Goal: Transaction & Acquisition: Book appointment/travel/reservation

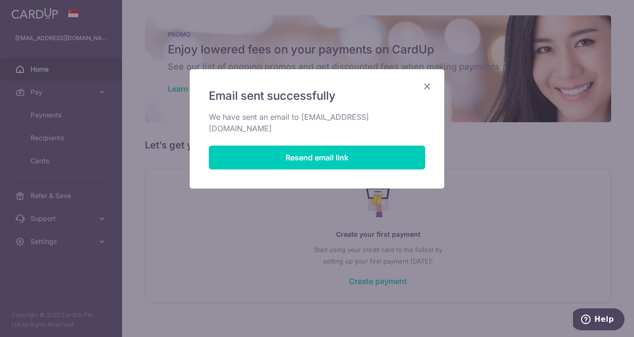
click at [429, 86] on icon "Close" at bounding box center [427, 86] width 11 height 12
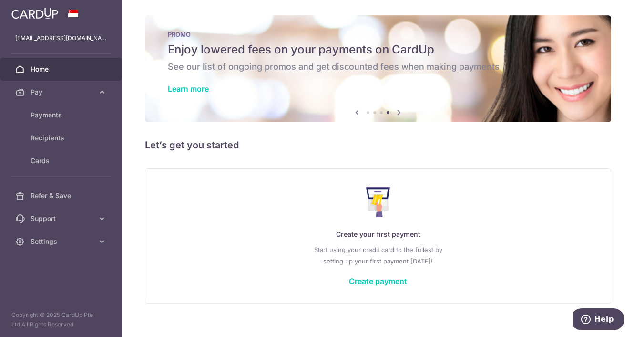
click at [48, 69] on span "Home" at bounding box center [62, 69] width 63 height 10
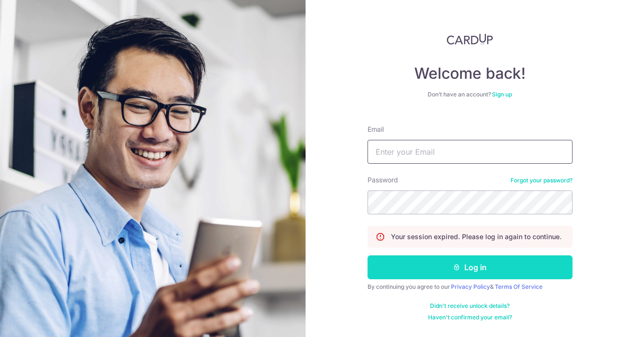
type input "[EMAIL_ADDRESS][DOMAIN_NAME]"
click at [462, 261] on button "Log in" at bounding box center [470, 267] width 205 height 24
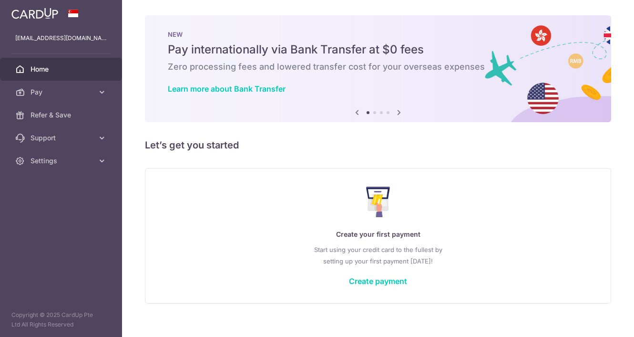
click at [462, 261] on p "Start using your credit card to the fullest by setting up your first payment to…" at bounding box center [378, 255] width 427 height 23
click at [98, 96] on icon at bounding box center [102, 92] width 10 height 10
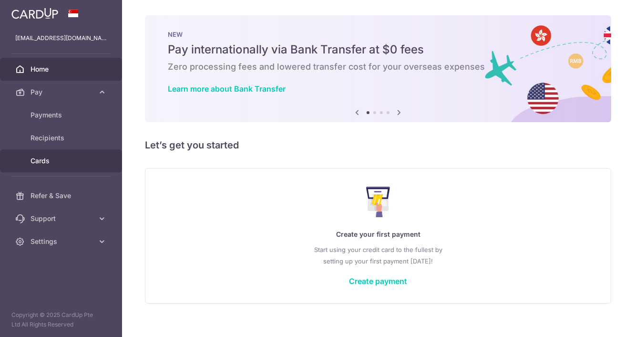
click at [72, 158] on span "Cards" at bounding box center [62, 161] width 63 height 10
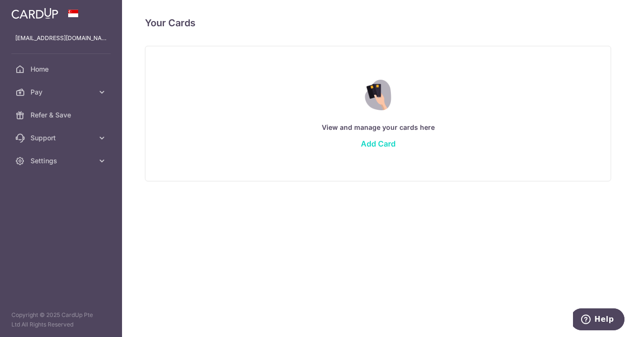
click at [390, 144] on link "Add Card" at bounding box center [378, 144] width 35 height 10
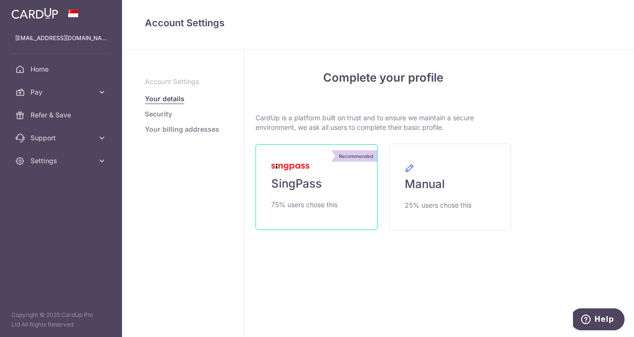
click at [305, 176] on span "SingPass" at bounding box center [296, 183] width 51 height 15
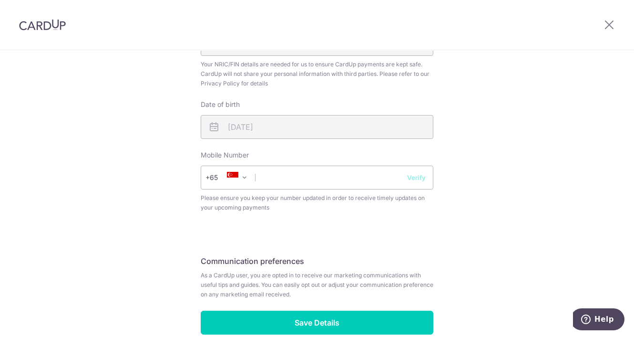
scroll to position [319, 0]
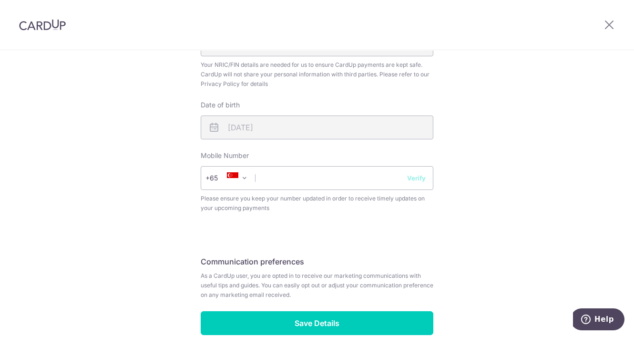
click at [381, 257] on h5 "Communication preferences" at bounding box center [317, 261] width 233 height 11
click at [353, 177] on input "text" at bounding box center [317, 178] width 233 height 24
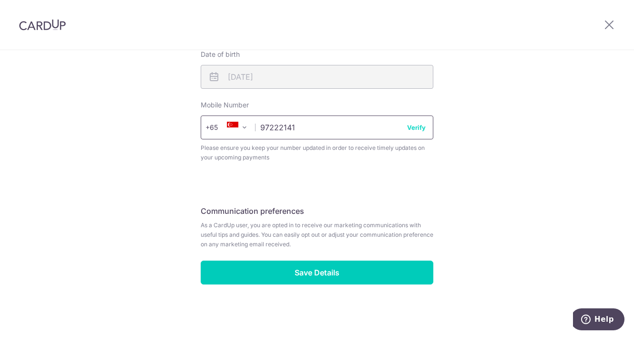
type input "97222141"
click at [417, 128] on button "Verify" at bounding box center [416, 128] width 19 height 10
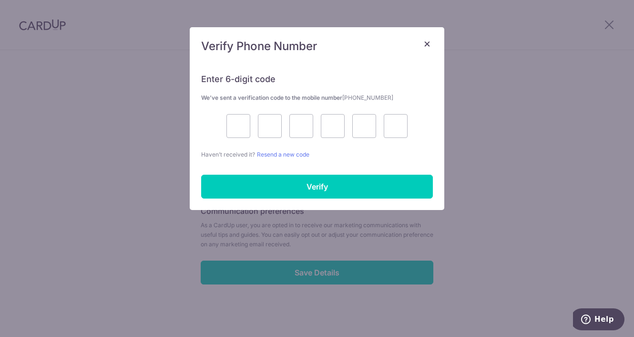
click at [417, 128] on div at bounding box center [317, 126] width 232 height 24
click at [238, 128] on input "text" at bounding box center [239, 126] width 24 height 24
type input "1"
type input "9"
type input "4"
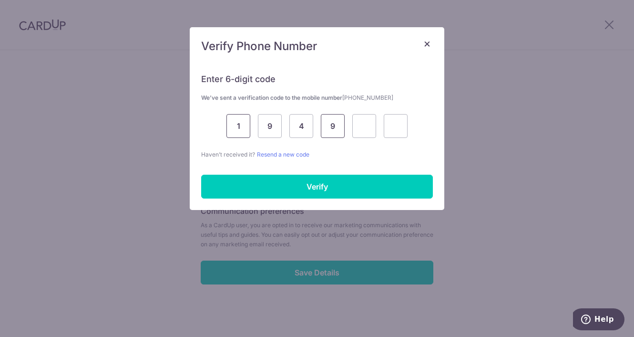
type input "9"
type input "8"
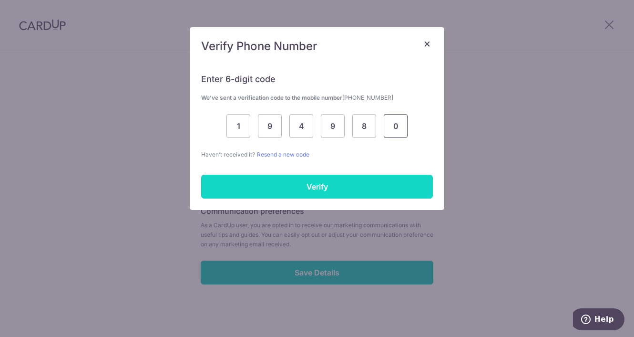
type input "0"
click at [298, 180] on input "Verify" at bounding box center [317, 187] width 232 height 24
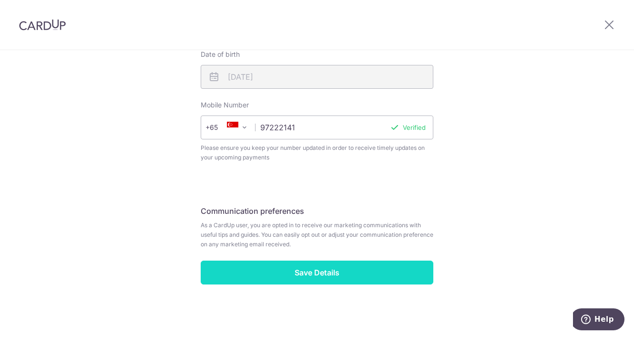
click at [324, 280] on input "Save Details" at bounding box center [317, 272] width 233 height 24
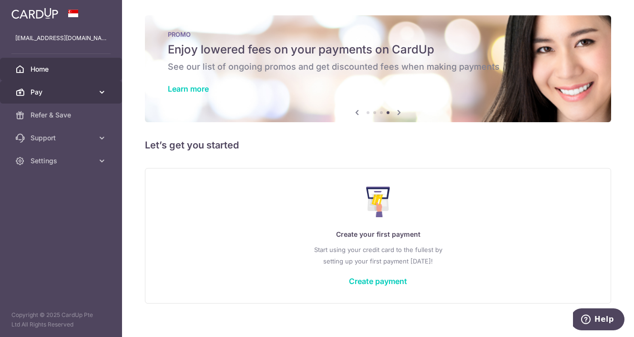
click at [102, 90] on icon at bounding box center [102, 92] width 10 height 10
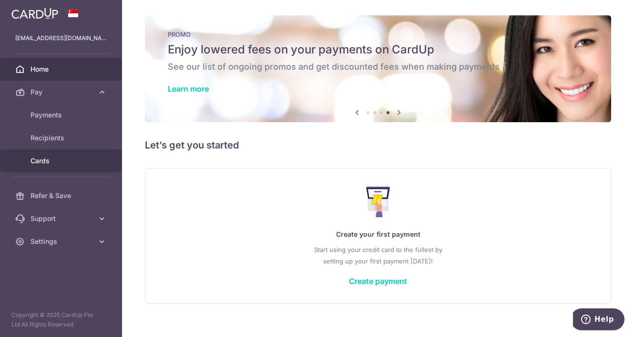
click at [84, 159] on span "Cards" at bounding box center [62, 161] width 63 height 10
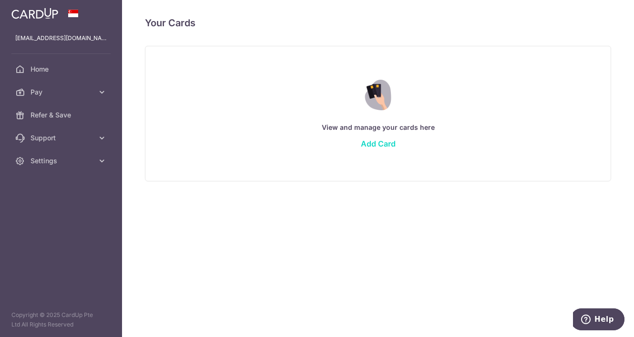
click at [370, 139] on link "Add Card" at bounding box center [378, 144] width 35 height 10
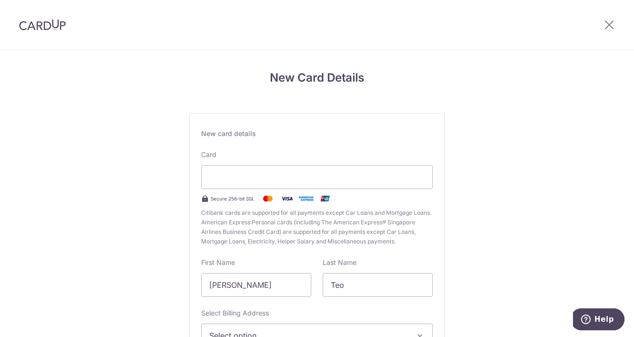
scroll to position [114, 0]
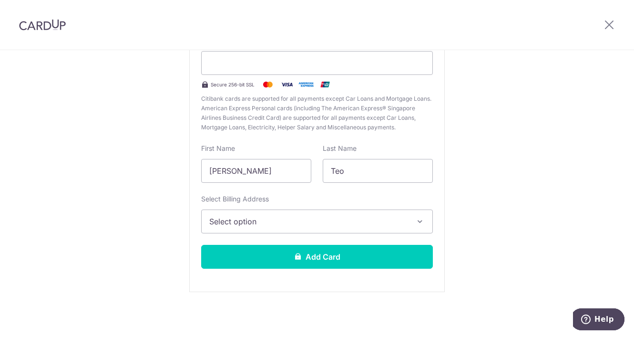
click at [361, 219] on span "Select option" at bounding box center [308, 221] width 198 height 11
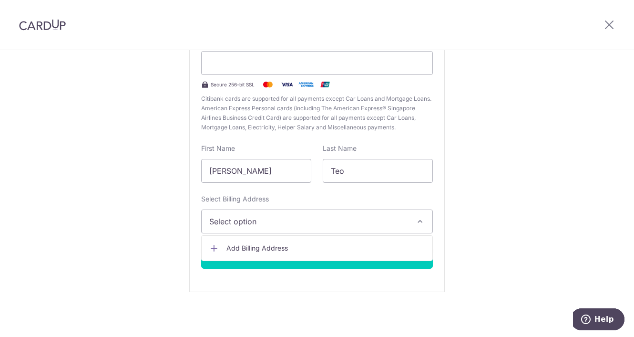
click at [344, 247] on span "Add Billing Address" at bounding box center [326, 248] width 198 height 10
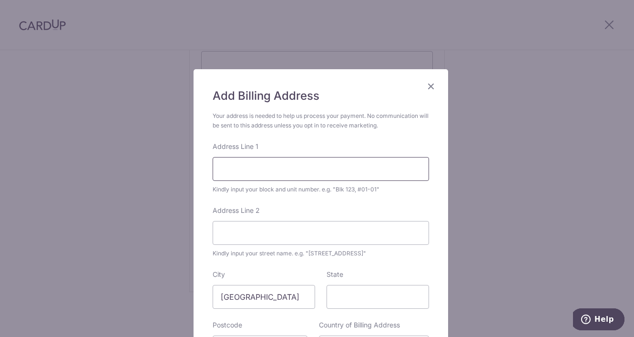
click at [313, 172] on input "Address Line 1" at bounding box center [321, 169] width 217 height 24
type input "66 Marine Parade Road"
type input "06-15"
type input "449300"
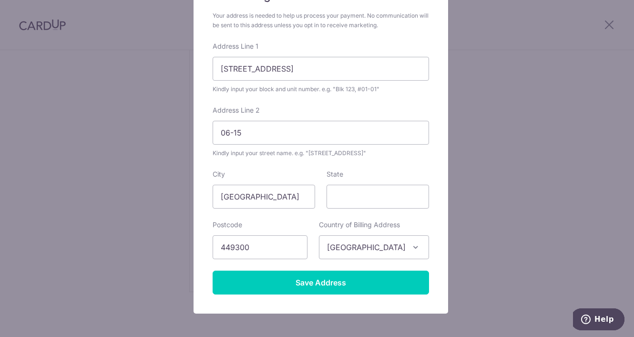
scroll to position [139, 0]
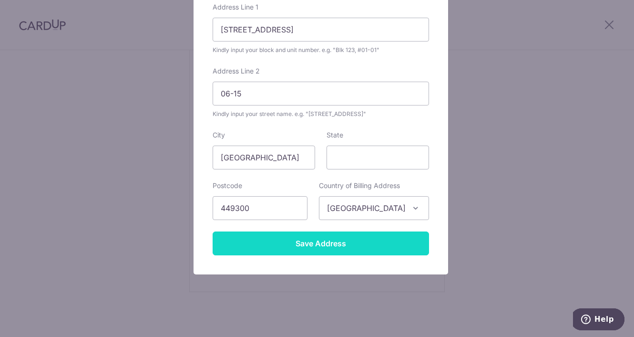
click at [311, 244] on input "Save Address" at bounding box center [321, 243] width 217 height 24
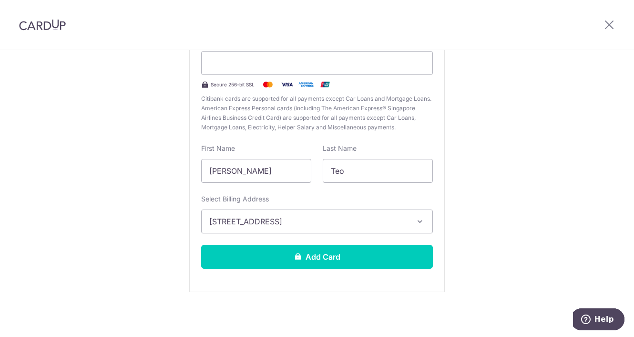
scroll to position [93, 0]
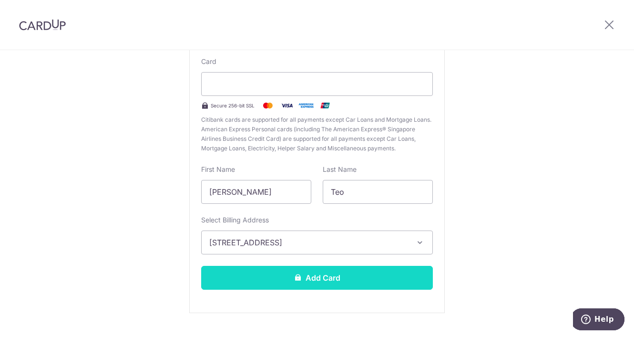
click at [303, 273] on button "Add Card" at bounding box center [317, 278] width 232 height 24
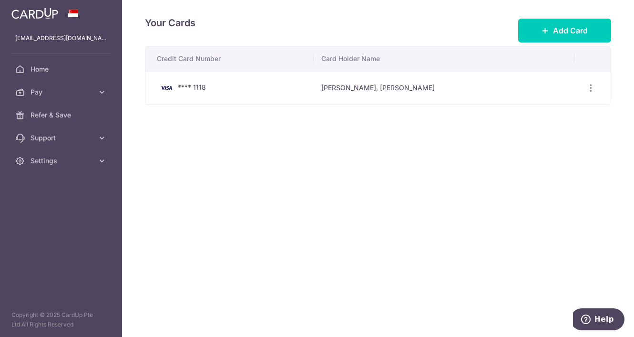
click at [314, 63] on th "Credit Card Number" at bounding box center [229, 58] width 168 height 25
click at [99, 90] on icon at bounding box center [102, 92] width 10 height 10
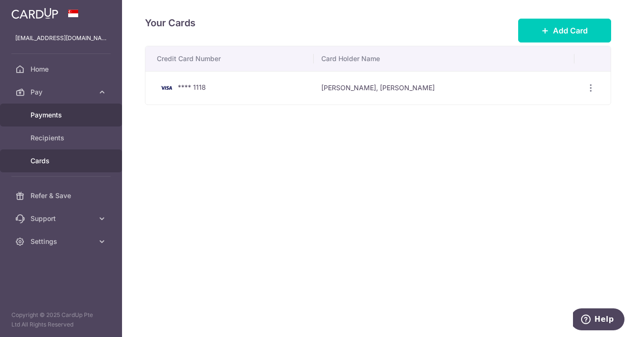
click at [89, 113] on span "Payments" at bounding box center [62, 115] width 63 height 10
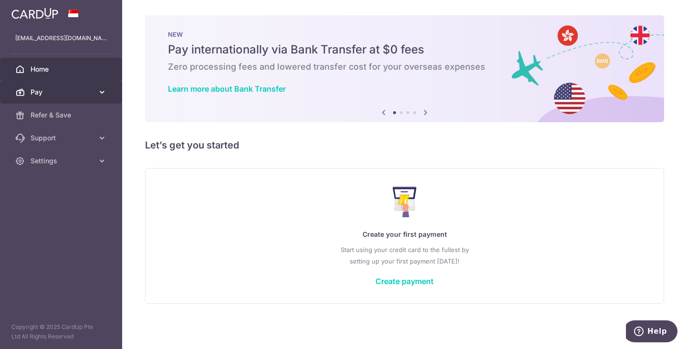
click at [69, 99] on link "Pay" at bounding box center [61, 92] width 122 height 23
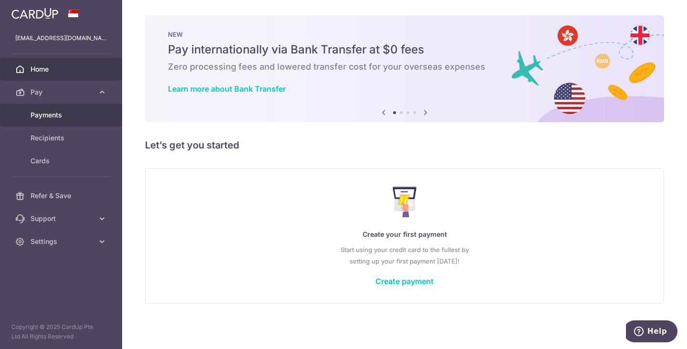
click at [66, 108] on link "Payments" at bounding box center [61, 115] width 122 height 23
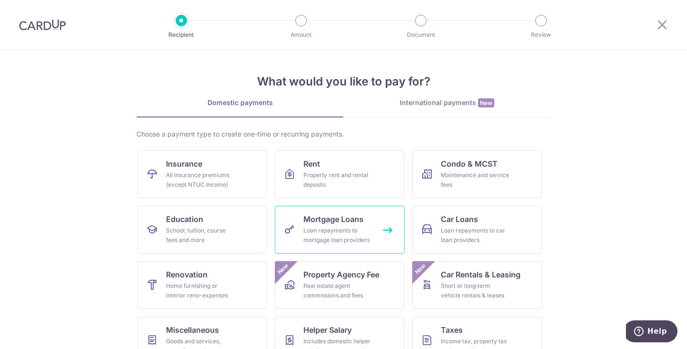
click at [345, 219] on span "Mortgage Loans" at bounding box center [333, 218] width 60 height 11
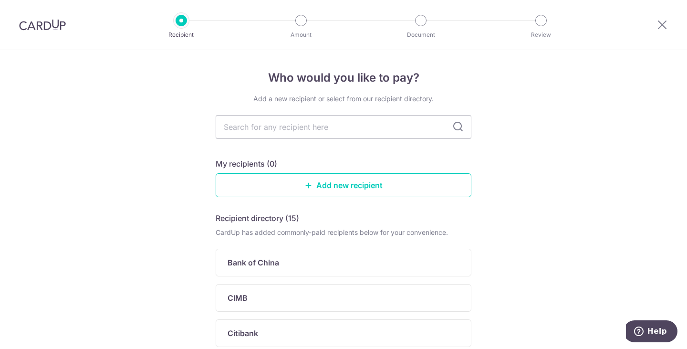
click at [452, 127] on icon at bounding box center [457, 126] width 11 height 11
click at [381, 129] on input "text" at bounding box center [344, 127] width 256 height 24
click at [354, 182] on link "Add new recipient" at bounding box center [344, 185] width 256 height 24
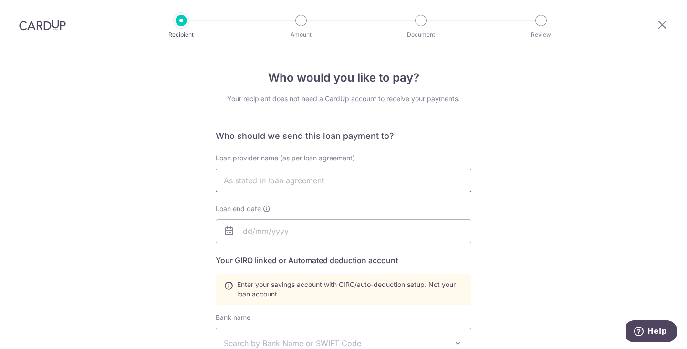
click at [354, 182] on input "text" at bounding box center [344, 180] width 256 height 24
type input "Maybank Singapore limited"
click at [340, 229] on input "text" at bounding box center [344, 231] width 256 height 24
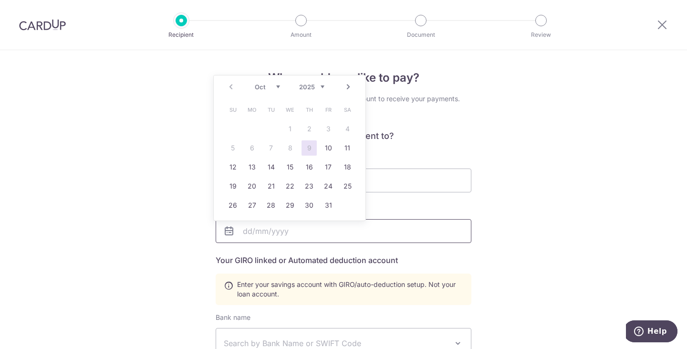
click at [340, 229] on input "text" at bounding box center [344, 231] width 256 height 24
click at [317, 87] on select "2025 2026 2027 2028 2029 2030 2031 2032 2033 2034 2035" at bounding box center [311, 87] width 25 height 8
click at [289, 184] on link "24" at bounding box center [289, 185] width 15 height 15
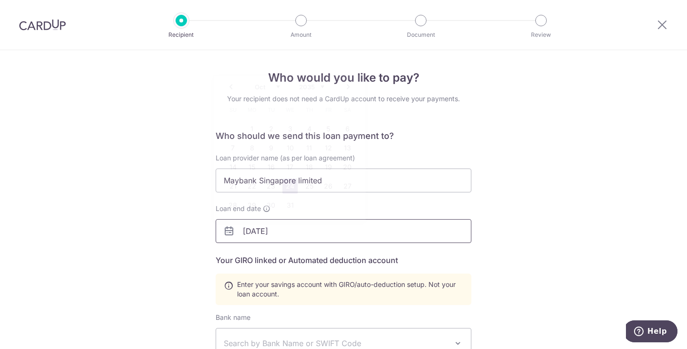
click at [273, 233] on input "24/10/2035" at bounding box center [344, 231] width 256 height 24
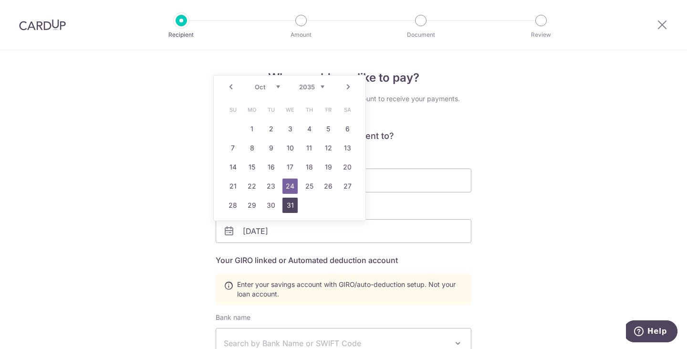
click at [291, 199] on link "31" at bounding box center [289, 204] width 15 height 15
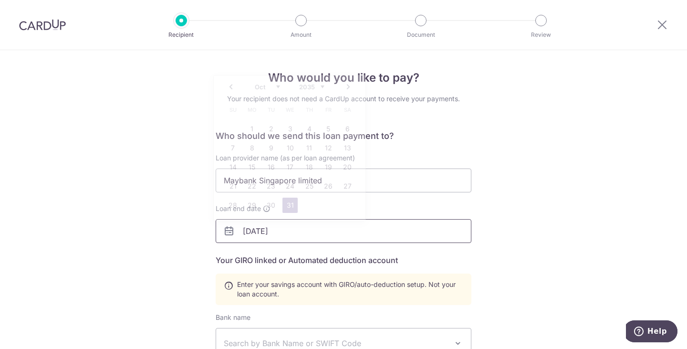
click at [305, 225] on input "31/10/2035" at bounding box center [344, 231] width 256 height 24
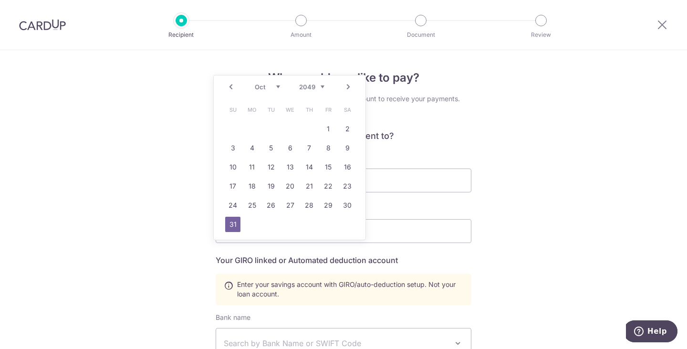
click at [321, 87] on select "2039 2040 2041 2042 2043 2044 2045 2046 2047 2048 2049 2050 2051 2052 2053 2054…" at bounding box center [311, 87] width 25 height 8
click at [271, 83] on div "Prev Next Jan Feb Mar Apr May Jun Jul Aug Sep Oct Nov Dec 2040 2041 2042 2043 2…" at bounding box center [290, 86] width 152 height 23
click at [270, 88] on select "Jan Feb Mar Apr May Jun Jul Aug Sep Oct Nov Dec" at bounding box center [267, 87] width 25 height 8
click at [284, 171] on link "16" at bounding box center [289, 166] width 15 height 15
type input "16/02/2050"
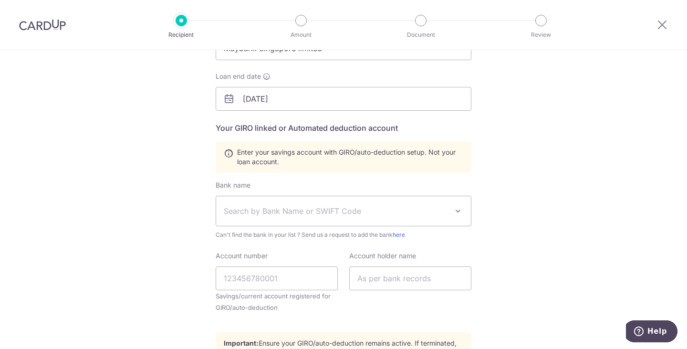
scroll to position [133, 0]
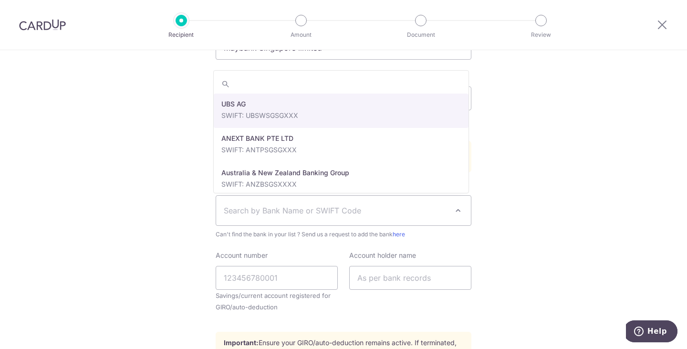
click at [415, 201] on span "Search by Bank Name or SWIFT Code" at bounding box center [343, 211] width 255 height 30
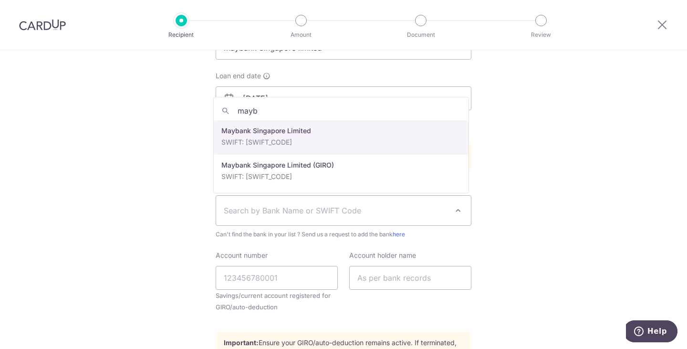
type input "mayb"
select select "10"
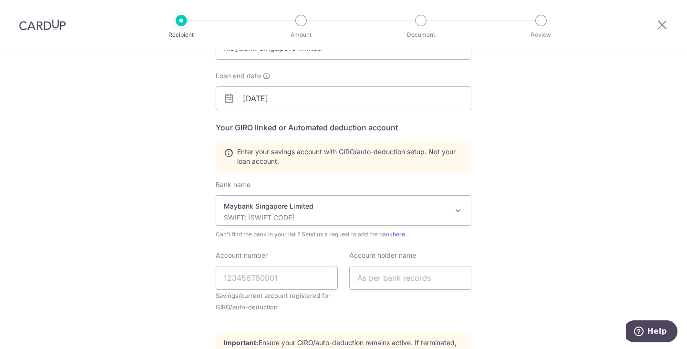
click at [327, 207] on p "Maybank Singapore Limited" at bounding box center [336, 206] width 224 height 10
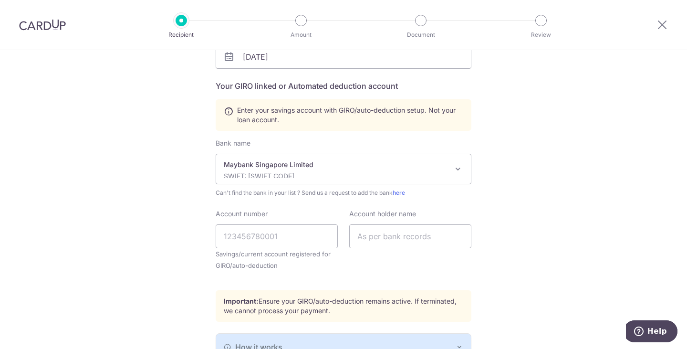
scroll to position [176, 0]
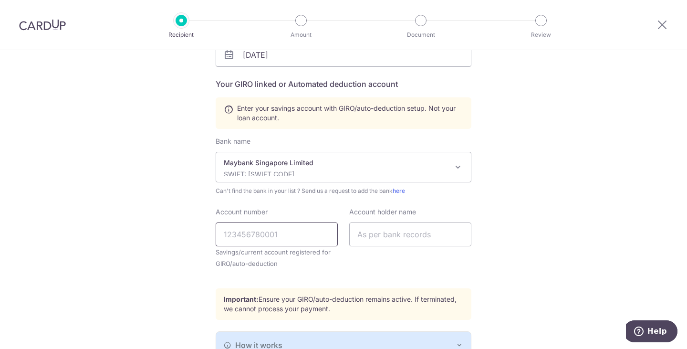
click at [293, 235] on input "Account number" at bounding box center [277, 234] width 122 height 24
paste input "14150551850"
type input "14150551850"
click at [381, 234] on input "text" at bounding box center [410, 234] width 122 height 24
type input "w"
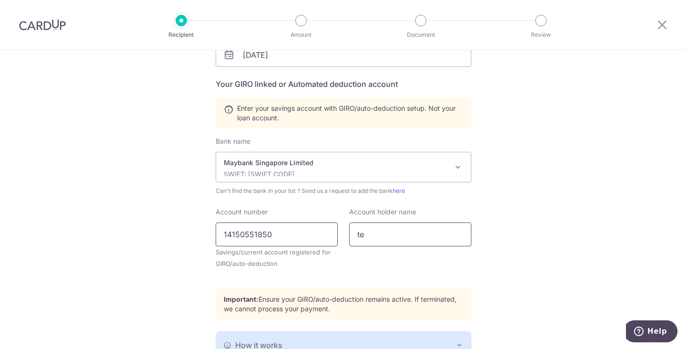
drag, startPoint x: 383, startPoint y: 234, endPoint x: 333, endPoint y: 240, distance: 50.0
click at [333, 240] on div "Account number 14150551850 Savings/current account registered for GIRO/auto-ded…" at bounding box center [343, 243] width 267 height 73
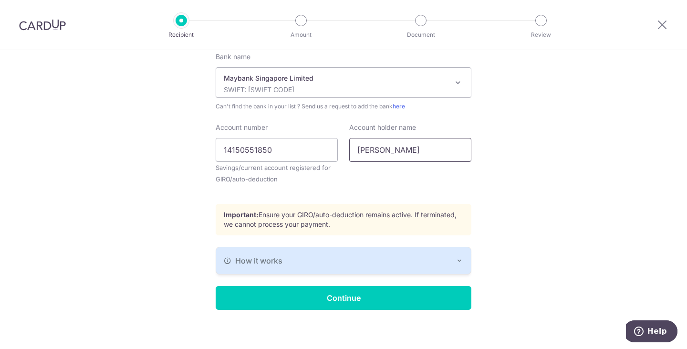
scroll to position [261, 0]
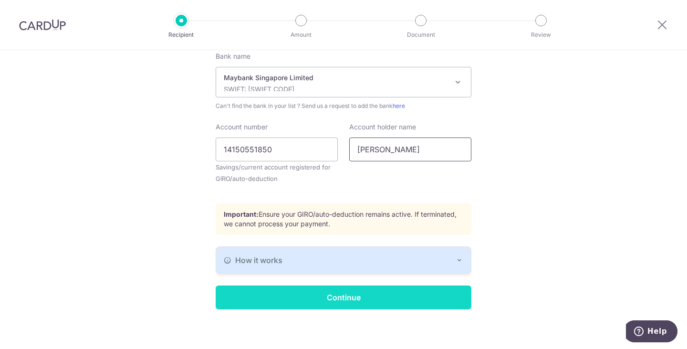
type input "teo liling evelyn"
click at [338, 296] on input "Continue" at bounding box center [344, 297] width 256 height 24
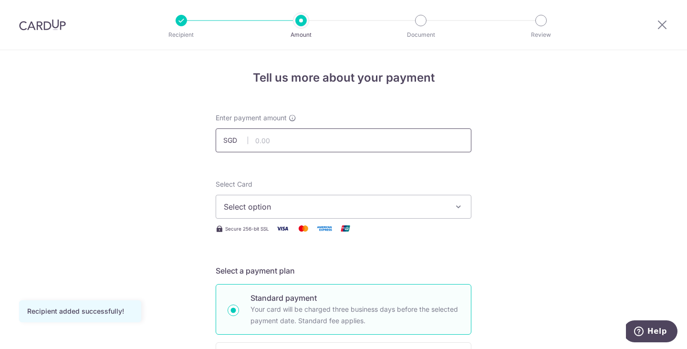
click at [363, 139] on input "text" at bounding box center [344, 140] width 256 height 24
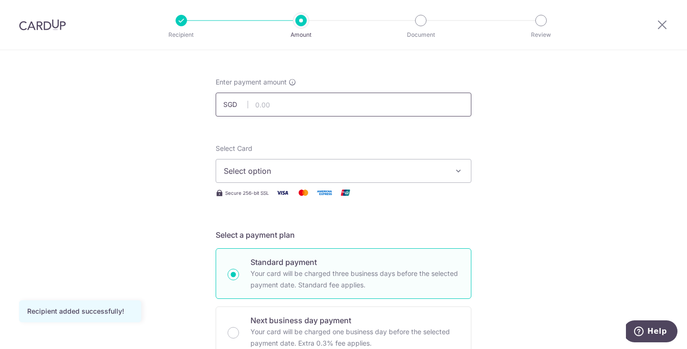
scroll to position [35, 0]
type input "20,000.00"
click at [342, 168] on span "Select option" at bounding box center [335, 171] width 222 height 11
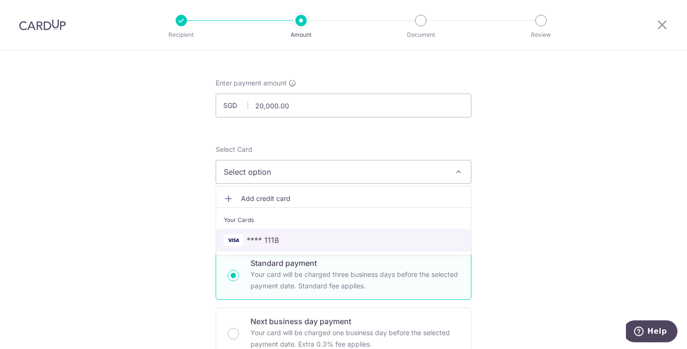
click at [291, 240] on span "**** 1118" at bounding box center [343, 239] width 239 height 11
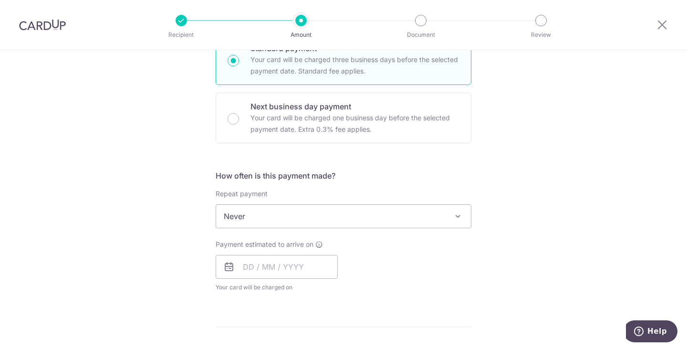
scroll to position [251, 0]
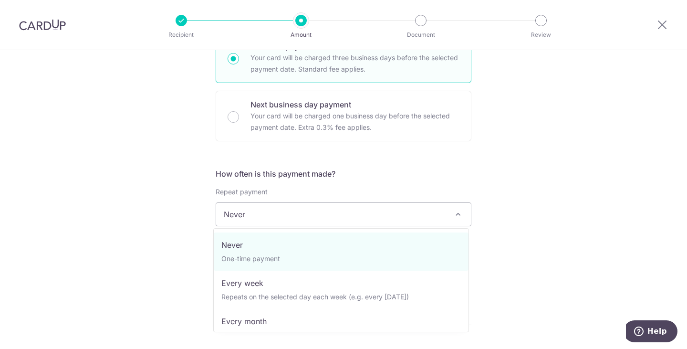
click at [343, 217] on span "Never" at bounding box center [343, 214] width 255 height 23
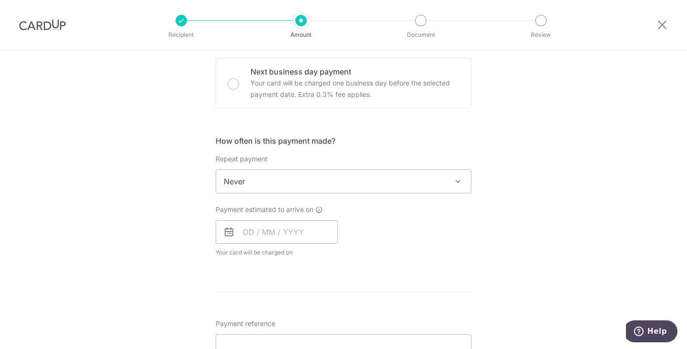
scroll to position [285, 0]
click at [246, 230] on input "text" at bounding box center [277, 231] width 122 height 24
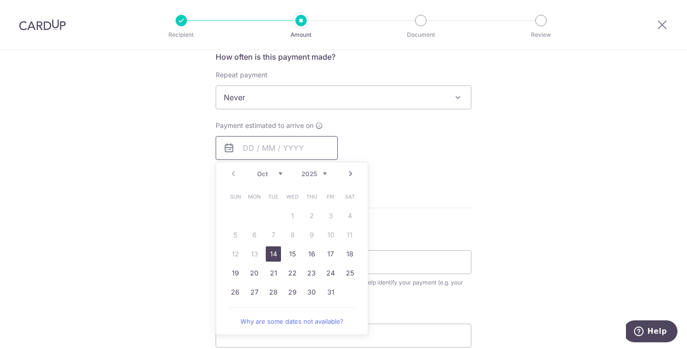
scroll to position [369, 0]
click at [325, 256] on link "17" at bounding box center [330, 253] width 15 height 15
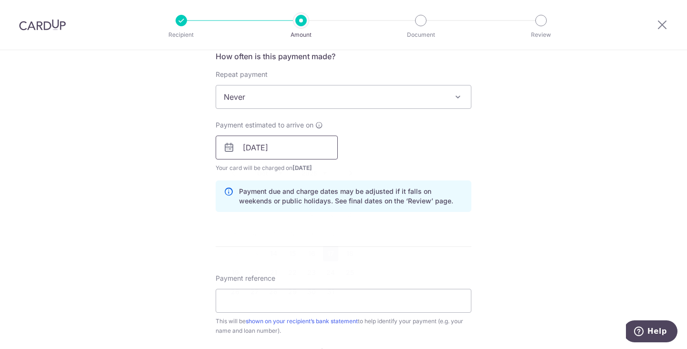
click at [272, 150] on input "17/10/2025" at bounding box center [277, 147] width 122 height 24
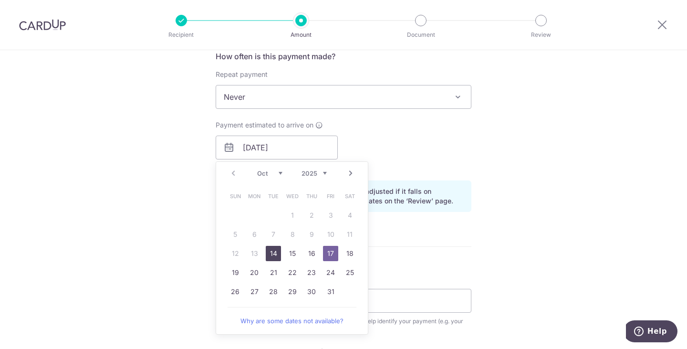
click at [268, 252] on link "14" at bounding box center [273, 253] width 15 height 15
type input "14/10/2025"
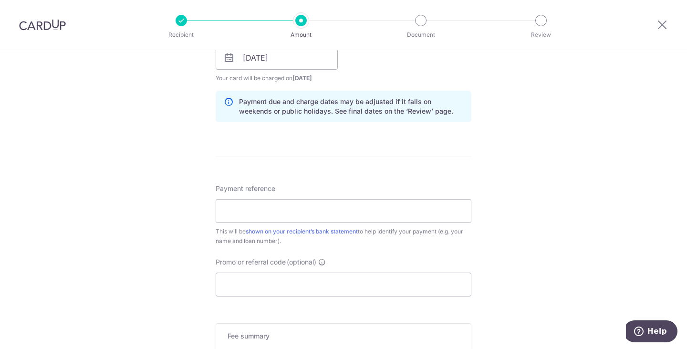
scroll to position [461, 0]
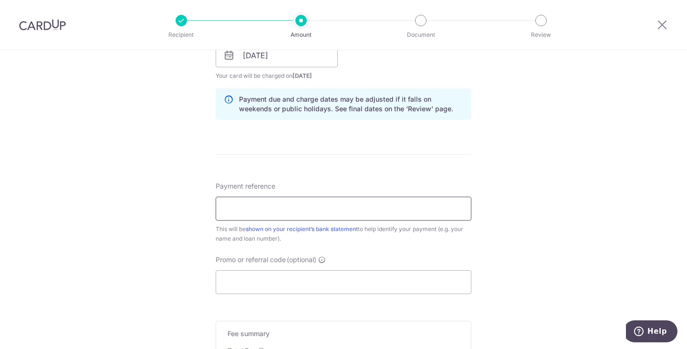
click at [364, 208] on input "Payment reference" at bounding box center [344, 209] width 256 height 24
type input "cardup KM"
click at [305, 285] on input "Promo or referral code (optional)" at bounding box center [344, 281] width 256 height 24
paste input "OCBC155"
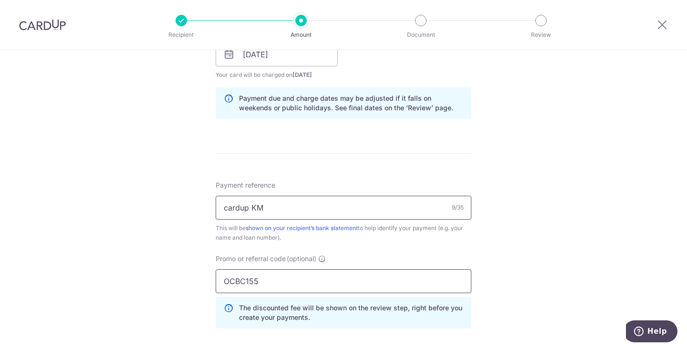
type input "OCBC155"
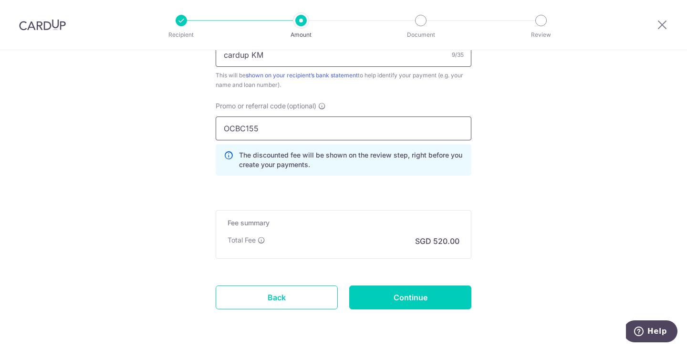
scroll to position [615, 0]
click at [407, 295] on input "Continue" at bounding box center [410, 297] width 122 height 24
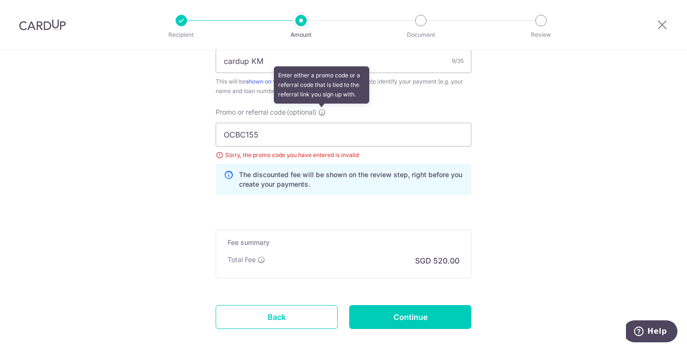
scroll to position [608, 0]
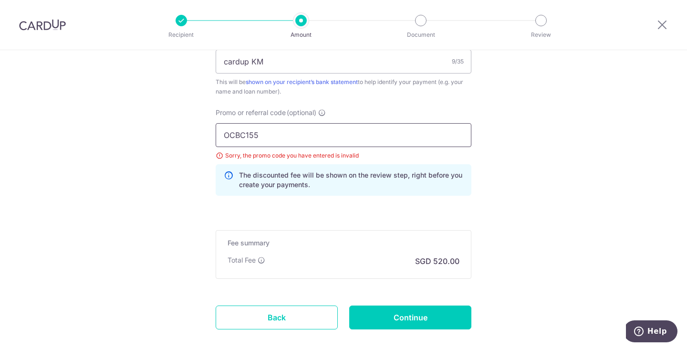
click at [225, 133] on input "OCBC155" at bounding box center [344, 135] width 256 height 24
type input "OCBC155"
click at [432, 321] on input "Continue" at bounding box center [410, 317] width 122 height 24
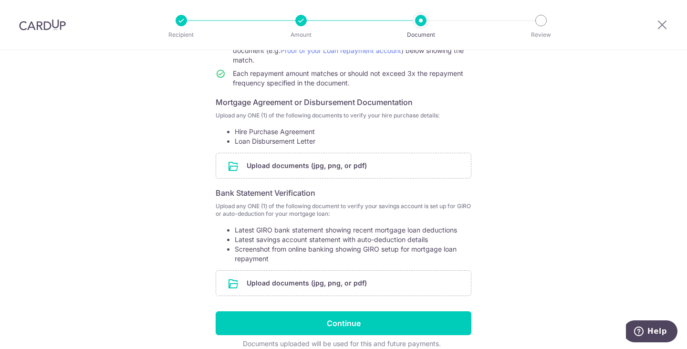
scroll to position [131, 0]
click at [330, 161] on input "file" at bounding box center [343, 166] width 255 height 25
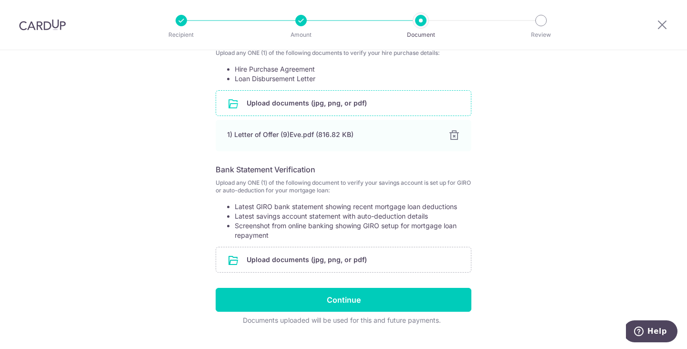
scroll to position [215, 0]
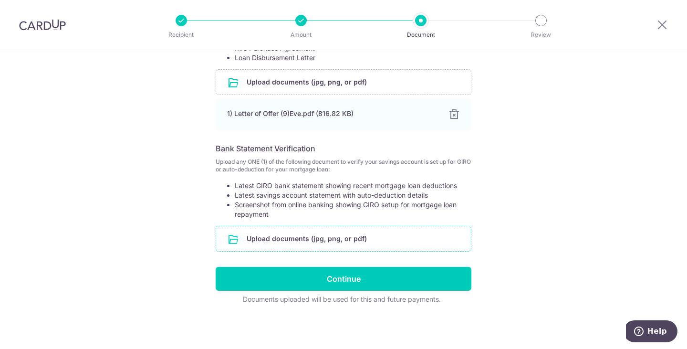
click at [333, 233] on input "file" at bounding box center [343, 238] width 255 height 25
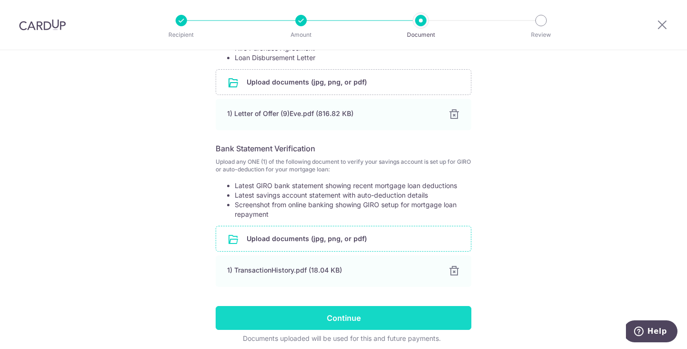
click at [352, 312] on input "Continue" at bounding box center [344, 318] width 256 height 24
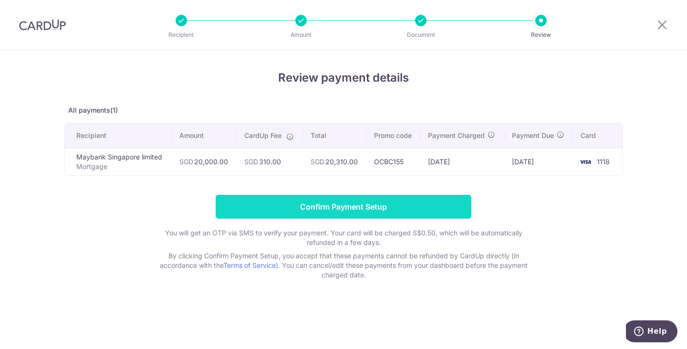
click at [349, 196] on input "Confirm Payment Setup" at bounding box center [344, 207] width 256 height 24
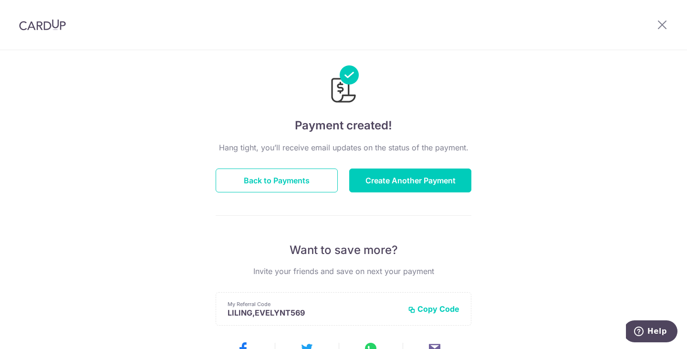
scroll to position [11, 0]
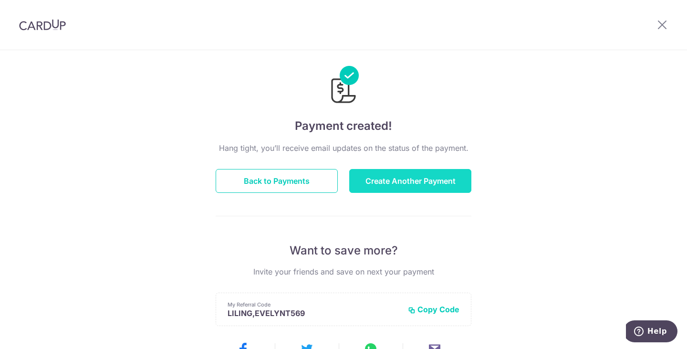
click at [399, 171] on button "Create Another Payment" at bounding box center [410, 181] width 122 height 24
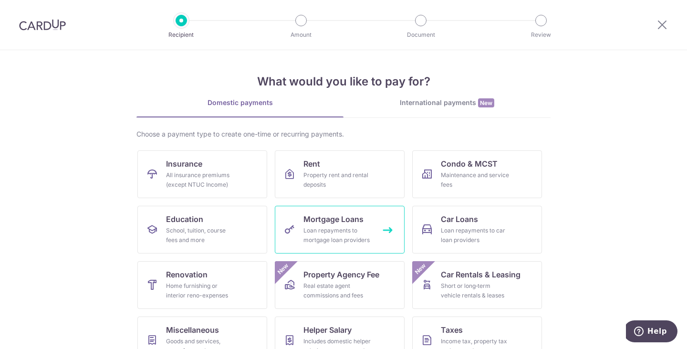
click at [332, 223] on span "Mortgage Loans" at bounding box center [333, 218] width 60 height 11
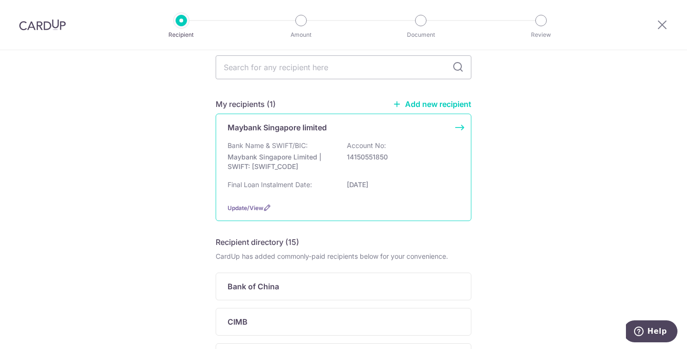
scroll to position [37, 0]
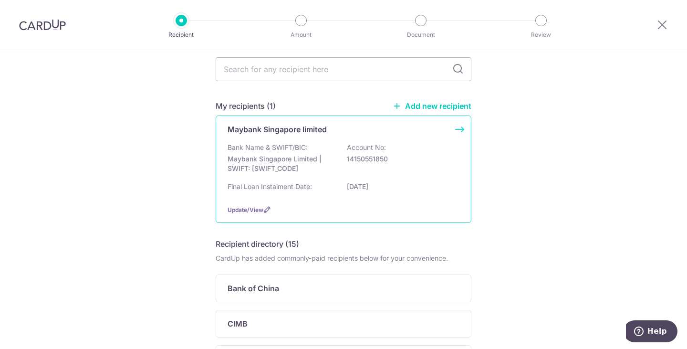
click at [353, 175] on div "Bank Name & SWIFT/BIC: Maybank Singapore Limited | SWIFT: [SWIFT_CODE] Account …" at bounding box center [344, 160] width 232 height 35
